Goal: Information Seeking & Learning: Learn about a topic

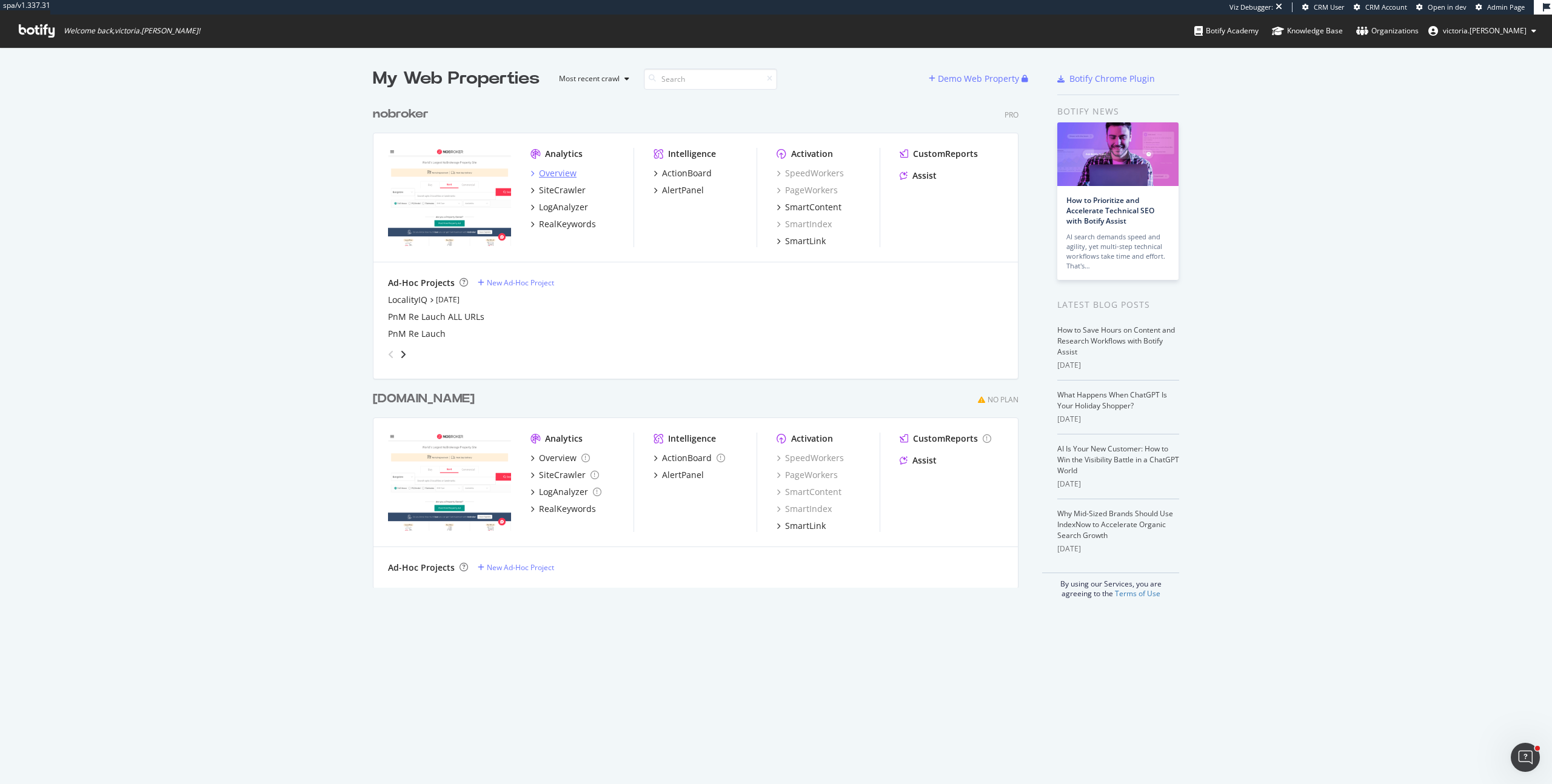
click at [560, 173] on div "Overview" at bounding box center [558, 173] width 38 height 12
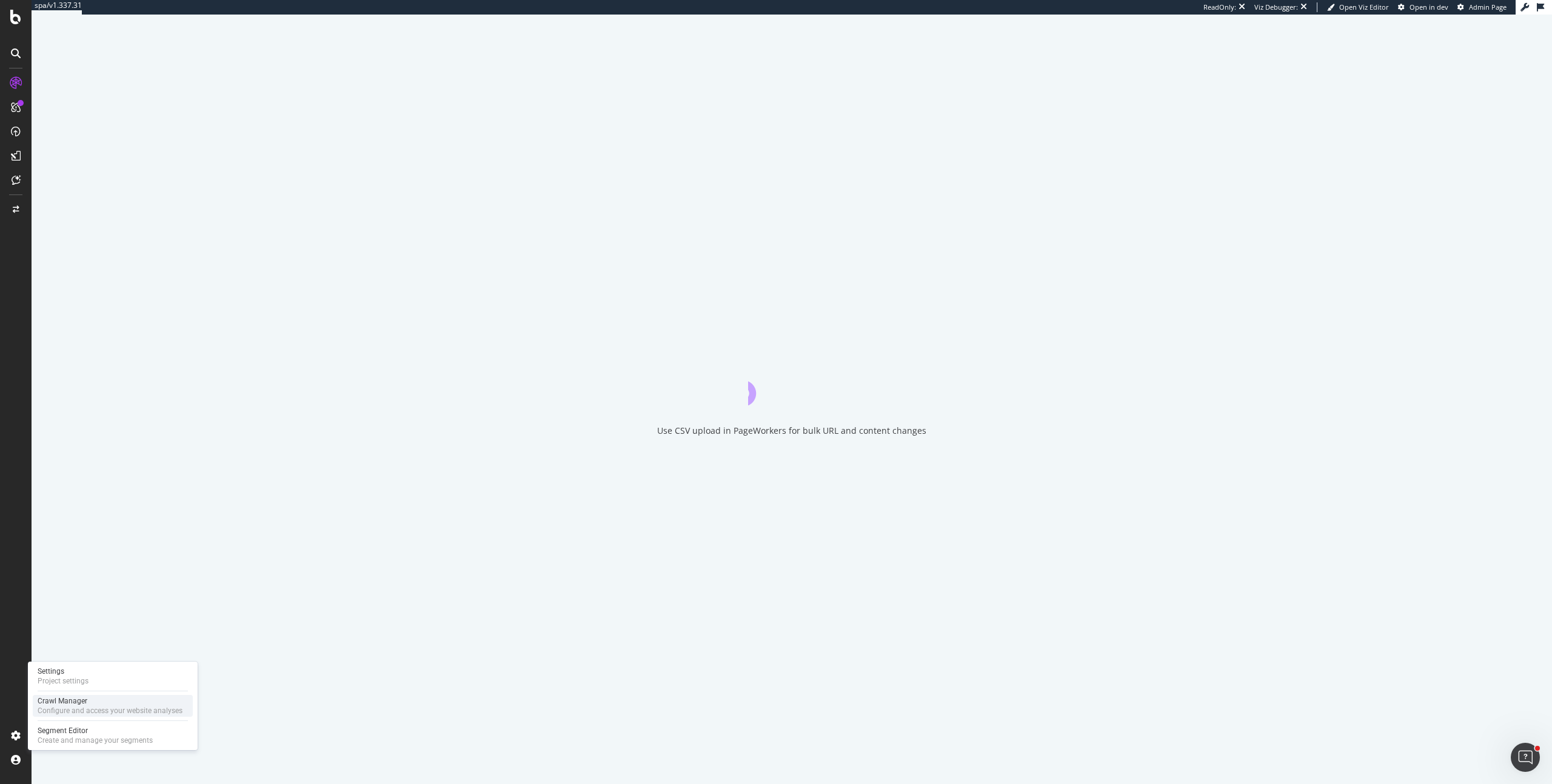
click at [92, 714] on div "Configure and access your website analyses" at bounding box center [110, 710] width 145 height 10
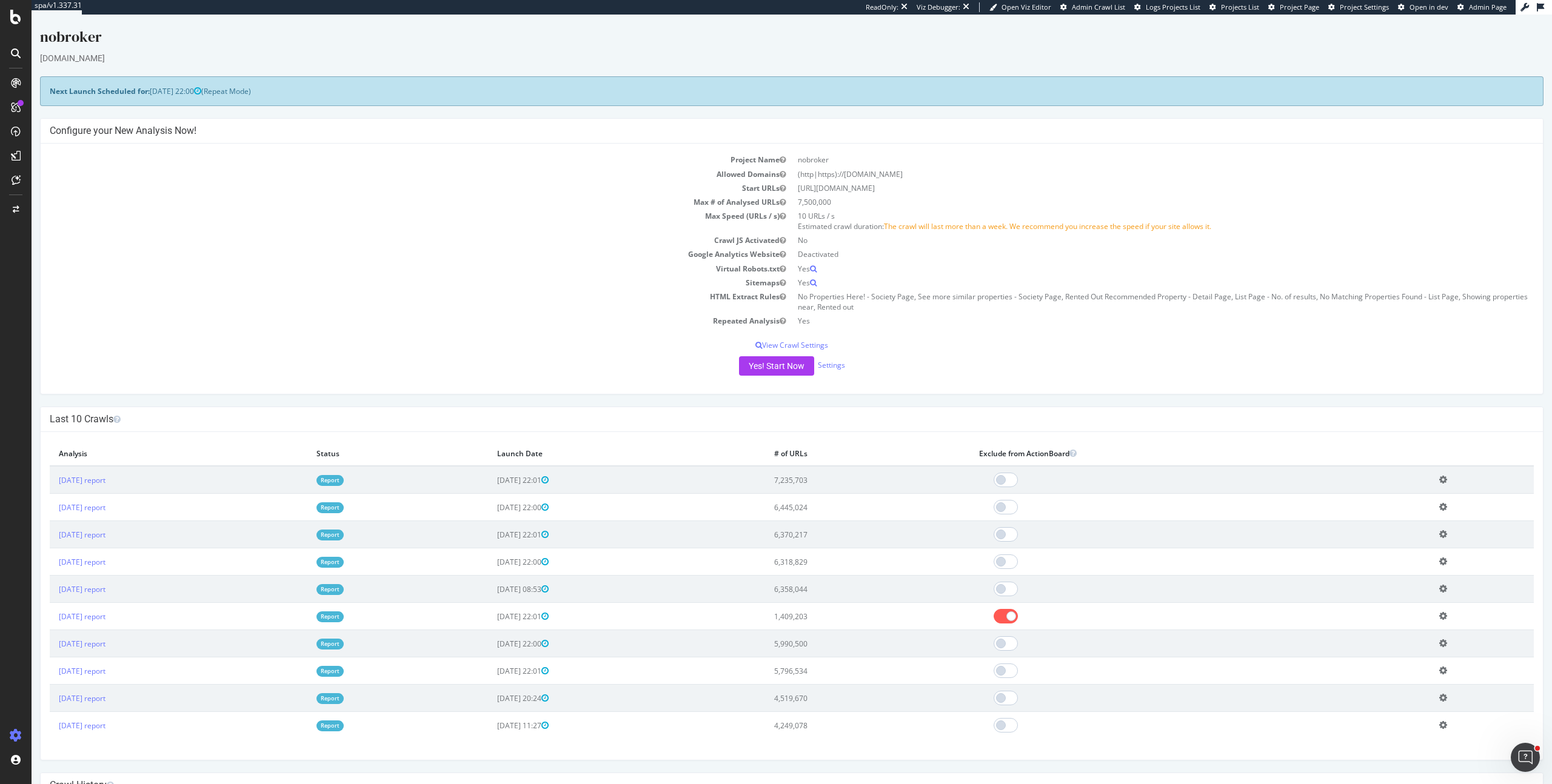
click at [446, 29] on div "nobroker" at bounding box center [791, 39] width 1503 height 26
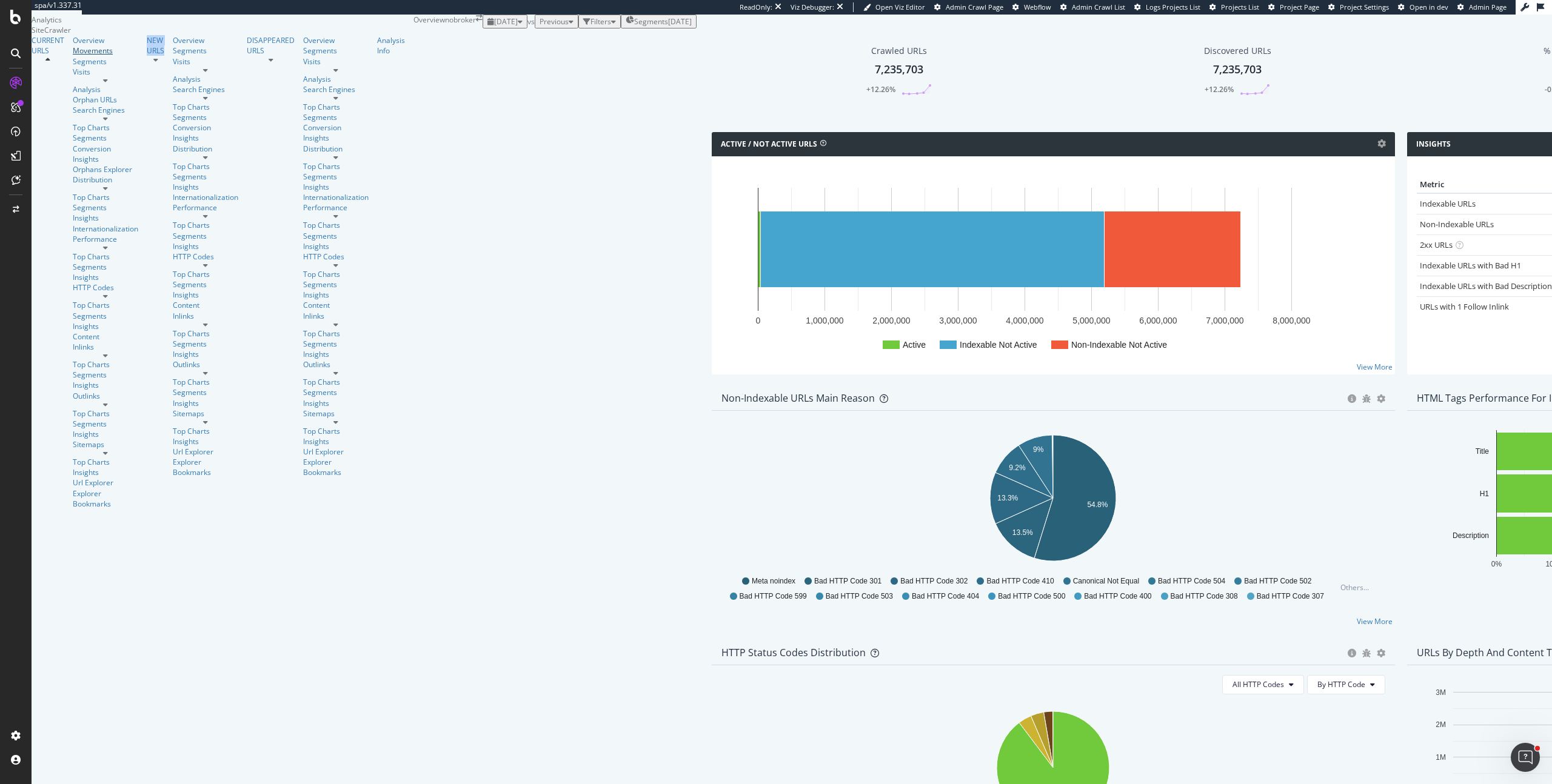
click at [72, 56] on div "Movements" at bounding box center [105, 51] width 66 height 11
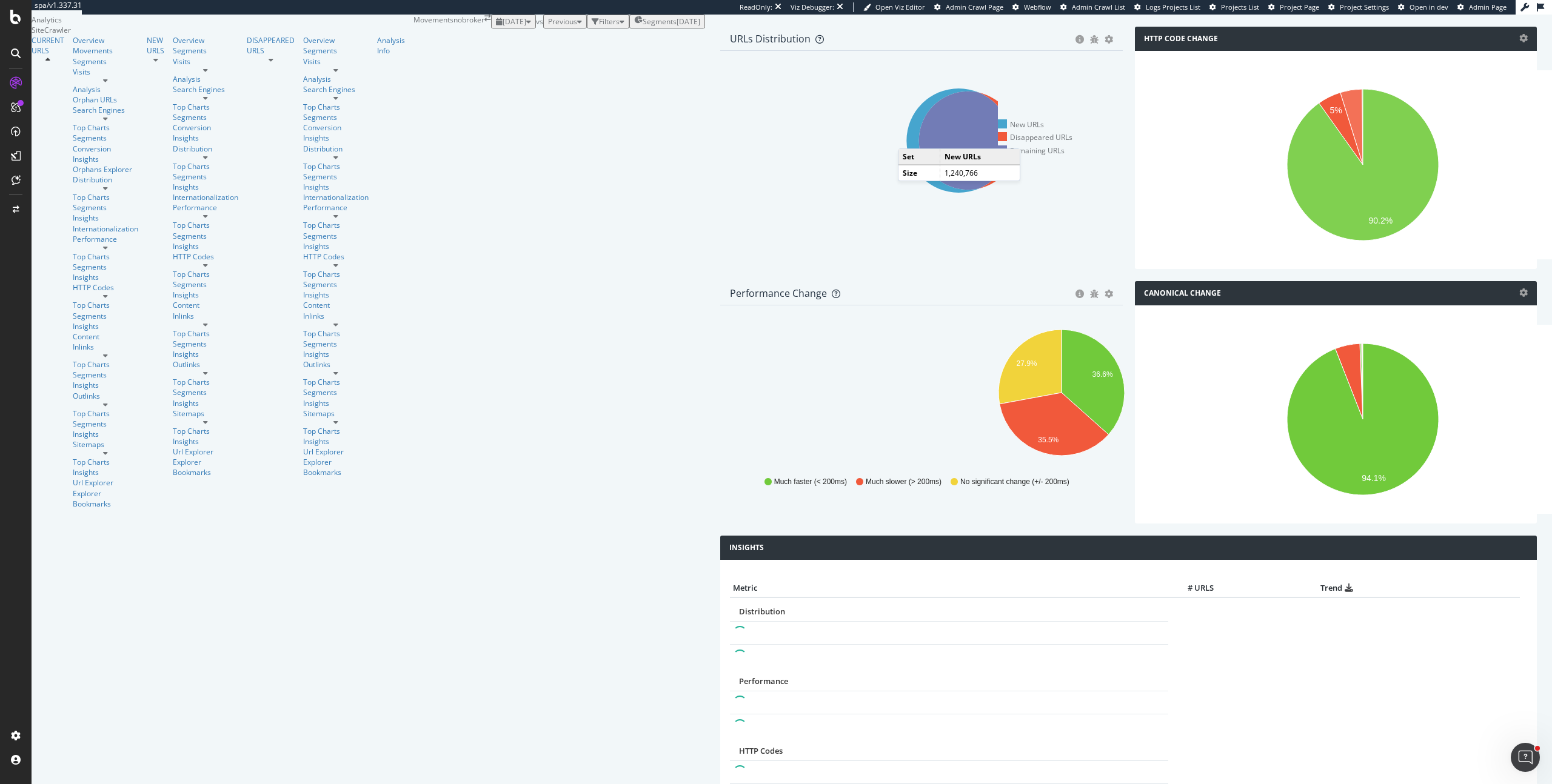
click at [906, 193] on icon at bounding box center [958, 140] width 104 height 104
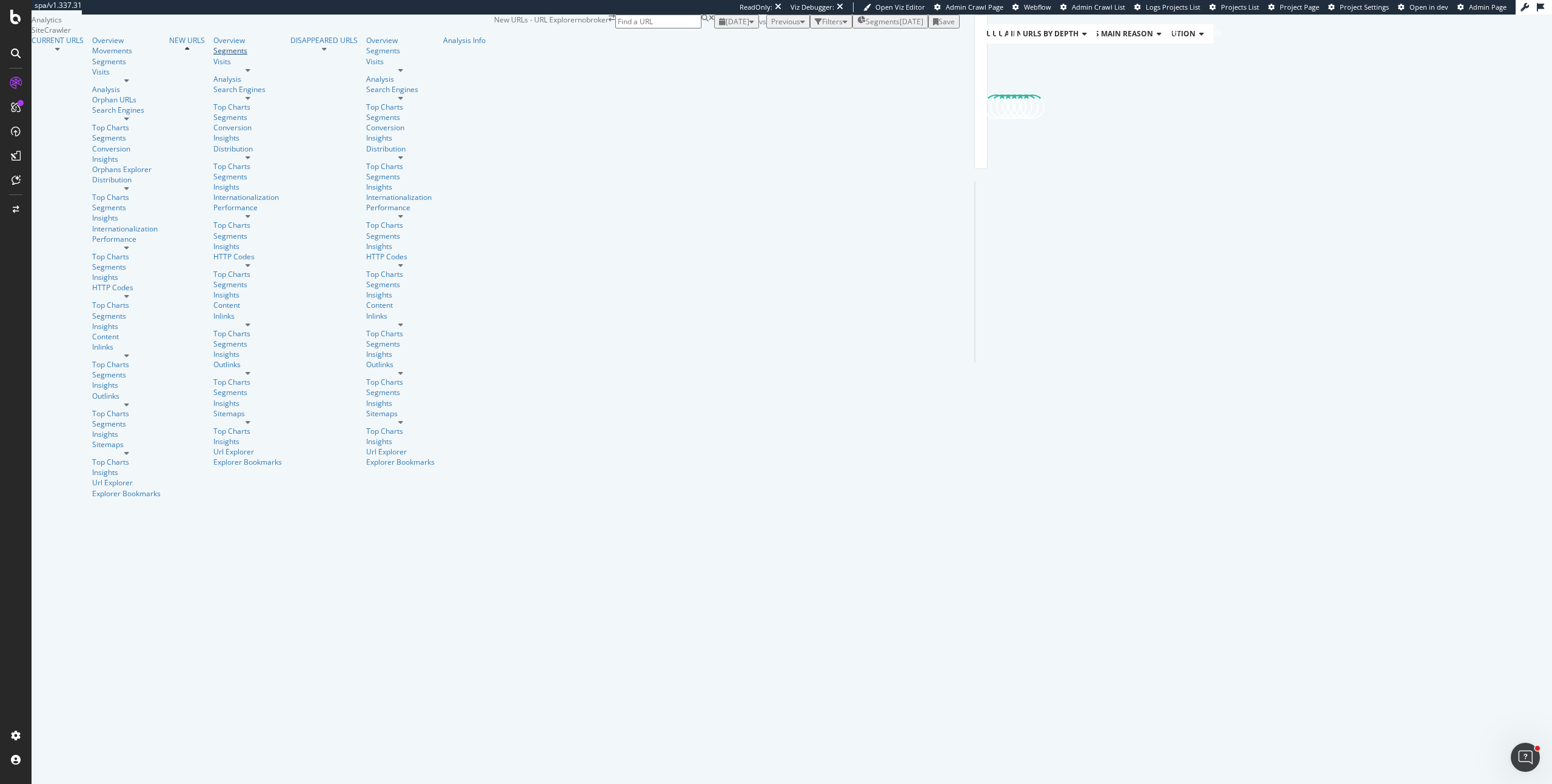
click at [213, 56] on div "Segments" at bounding box center [247, 51] width 69 height 11
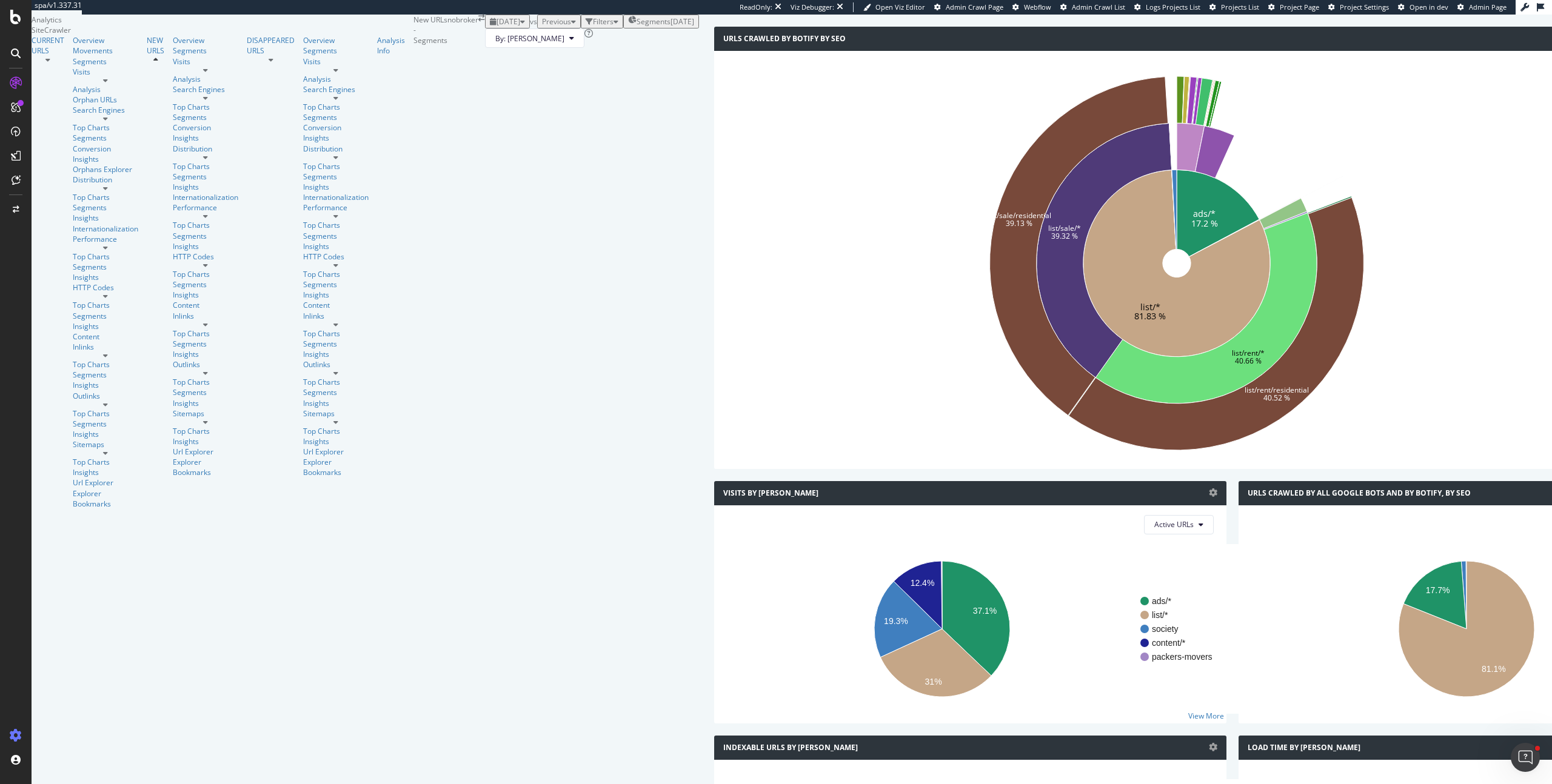
scroll to position [579, 0]
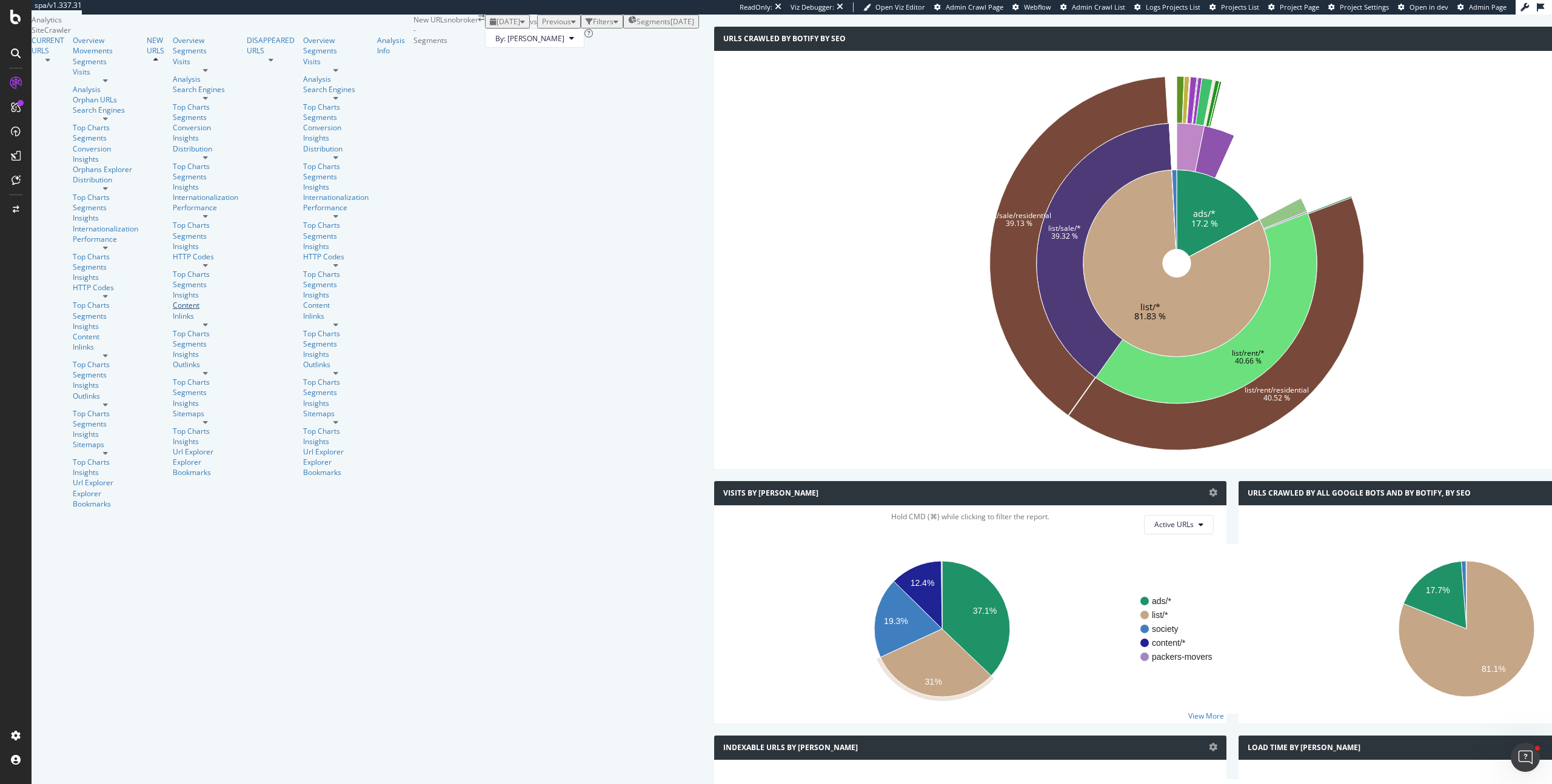
click at [173, 300] on div "Content" at bounding box center [205, 305] width 66 height 11
